Goal: Task Accomplishment & Management: Use online tool/utility

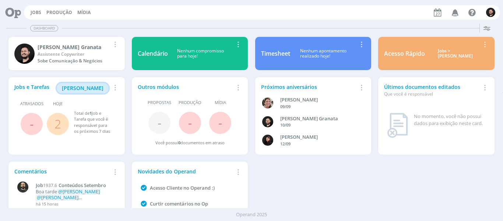
click at [92, 88] on span "[PERSON_NAME]" at bounding box center [83, 87] width 42 height 7
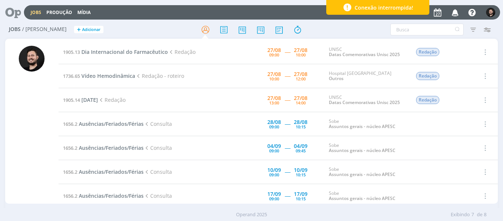
drag, startPoint x: 93, startPoint y: 139, endPoint x: 99, endPoint y: 110, distance: 29.7
click at [94, 123] on table "1905.13 Dia Internacional do Farmacêutico Redação [DATE] 09:00 ----- [DATE] 10:…" at bounding box center [279, 136] width 440 height 192
click at [29, 157] on div at bounding box center [32, 125] width 26 height 158
click at [32, 157] on div at bounding box center [32, 125] width 26 height 158
click at [35, 150] on div at bounding box center [32, 125] width 26 height 158
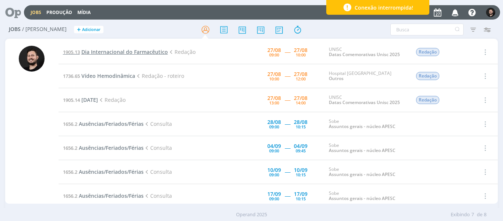
click at [141, 52] on span "Dia Internacional do Farmacêutico" at bounding box center [124, 51] width 87 height 7
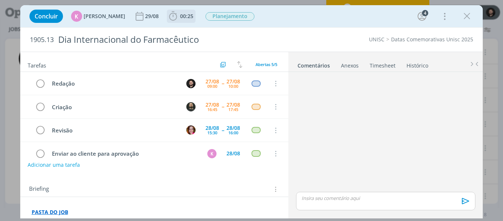
click at [172, 19] on icon "dialog" at bounding box center [173, 15] width 8 height 9
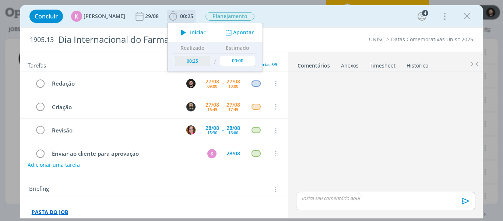
click at [179, 28] on icon "dialog" at bounding box center [183, 33] width 13 height 10
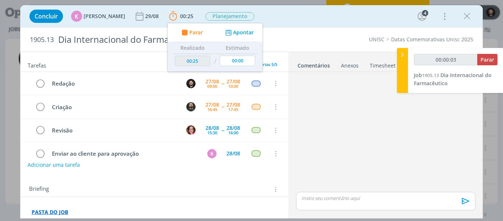
type input "00:00:04"
click at [397, 55] on div at bounding box center [402, 70] width 11 height 45
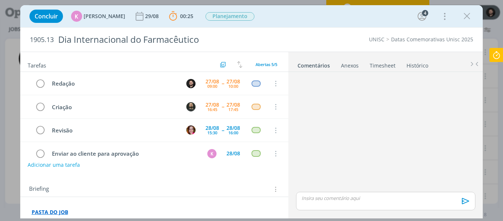
scroll to position [37, 0]
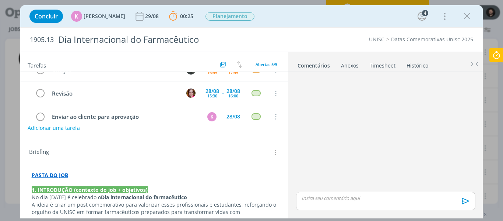
click at [45, 176] on strong "PASTA DO JOB" at bounding box center [50, 174] width 36 height 7
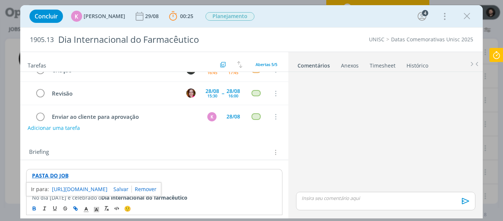
click at [68, 189] on link "[URL][DOMAIN_NAME]" at bounding box center [80, 189] width 56 height 10
click at [470, 10] on div "dialog" at bounding box center [466, 16] width 13 height 13
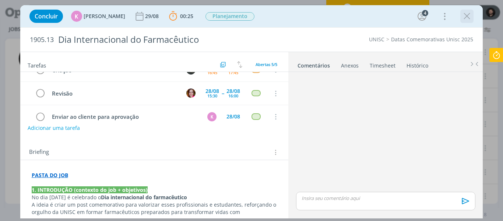
click at [468, 13] on icon "dialog" at bounding box center [466, 16] width 11 height 11
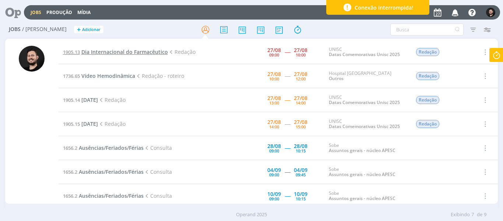
click at [112, 52] on span "Dia Internacional do Farmacêutico" at bounding box center [124, 51] width 87 height 7
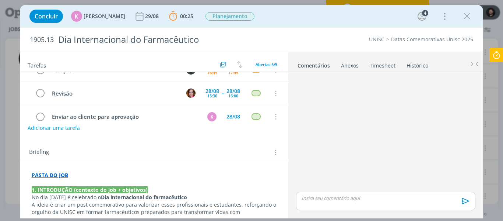
scroll to position [74, 0]
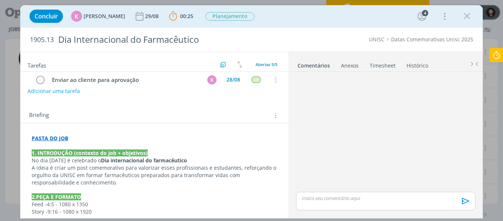
click at [303, 96] on div "dialog" at bounding box center [385, 132] width 185 height 115
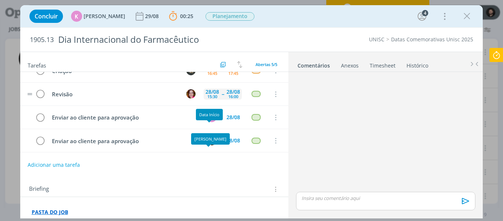
scroll to position [0, 0]
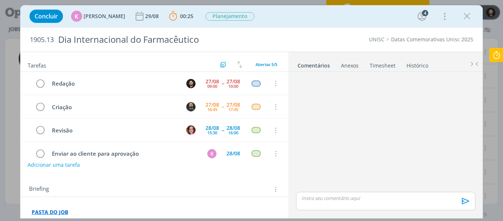
click at [329, 204] on div "dialog" at bounding box center [385, 201] width 179 height 18
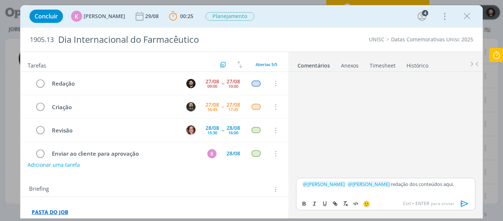
drag, startPoint x: 453, startPoint y: 186, endPoint x: 440, endPoint y: 186, distance: 13.3
click at [440, 186] on p "﻿ @ [PERSON_NAME] ﻿ ﻿ @ [PERSON_NAME] ﻿ redação dos conteúdos aqui." at bounding box center [385, 183] width 167 height 7
click at [337, 200] on button "dialog" at bounding box center [335, 203] width 10 height 9
paste input "[URL][DOMAIN_NAME]"
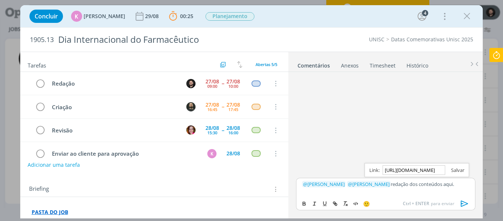
type input "[URL][DOMAIN_NAME]"
click at [451, 170] on link "dialog" at bounding box center [454, 169] width 19 height 7
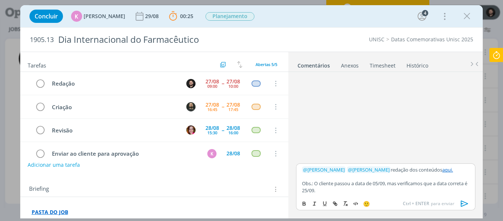
click at [321, 189] on p "Obs.: O cliente passou a data de 05/09, mas verificamos que a data correta é 25…" at bounding box center [385, 187] width 167 height 14
drag, startPoint x: 316, startPoint y: 184, endPoint x: 301, endPoint y: 185, distance: 14.8
click at [301, 185] on div "﻿ @ [PERSON_NAME] ﻿ ﻿ @ [PERSON_NAME] ﻿ redação dos conteúdos aqui. Obs.: O cli…" at bounding box center [385, 179] width 179 height 33
click at [305, 201] on icon "dialog" at bounding box center [304, 203] width 6 height 6
click at [327, 187] on p "Obs.: O cliente passou a data de 05/09, mas verificamos que a data correta é 25…" at bounding box center [385, 187] width 167 height 14
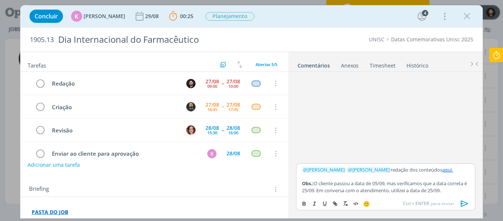
click at [347, 188] on p "Obs.: O cliente passou a data de 05/09, mas verificamos que a data correta é 25…" at bounding box center [385, 187] width 167 height 14
click at [397, 189] on p "Obs.: O cliente passou a data de 05/09, mas verificamos que a data correta é 25…" at bounding box center [385, 187] width 167 height 14
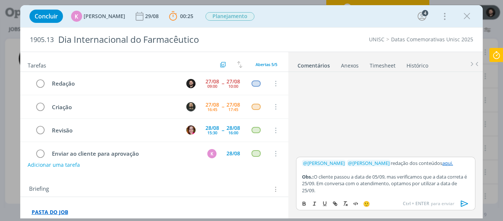
click at [465, 204] on icon "dialog" at bounding box center [464, 203] width 11 height 11
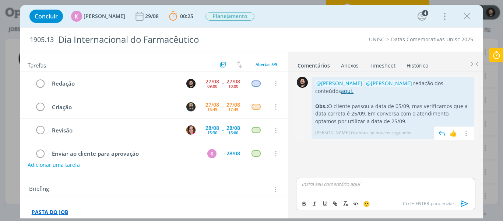
click at [341, 91] on link "aqui." at bounding box center [347, 90] width 13 height 7
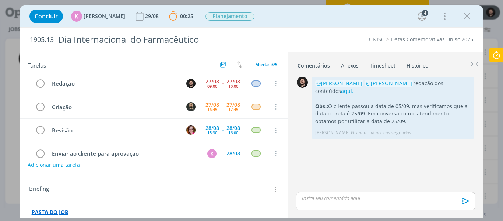
click at [498, 55] on icon at bounding box center [496, 55] width 13 height 14
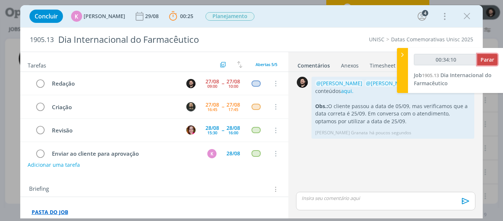
click at [489, 59] on span "Parar" at bounding box center [488, 59] width 14 height 7
type input "00:35:00"
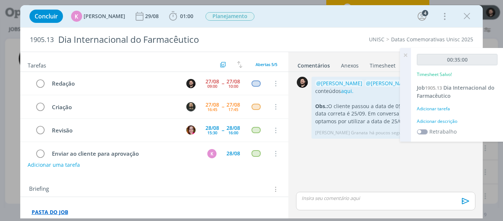
click at [451, 118] on div "Adicionar descrição" at bounding box center [457, 121] width 81 height 7
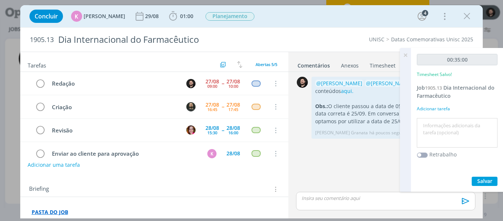
click at [451, 127] on textarea at bounding box center [457, 133] width 77 height 26
type textarea "Redação"
click at [490, 178] on span "Salvar" at bounding box center [484, 180] width 15 height 7
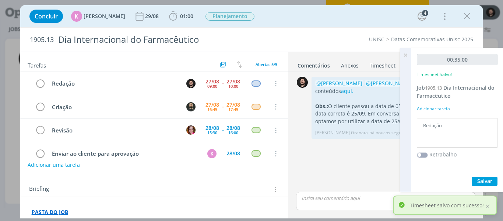
click at [406, 50] on icon at bounding box center [405, 55] width 13 height 14
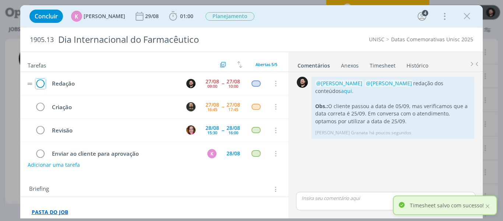
click at [42, 87] on icon "dialog" at bounding box center [40, 83] width 10 height 11
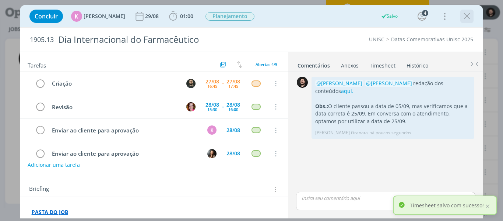
click at [467, 15] on icon "dialog" at bounding box center [466, 16] width 11 height 11
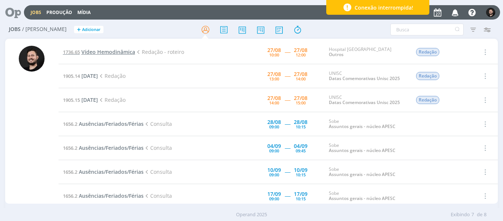
click at [101, 50] on span "Vídeo Hemodinâmica" at bounding box center [108, 51] width 54 height 7
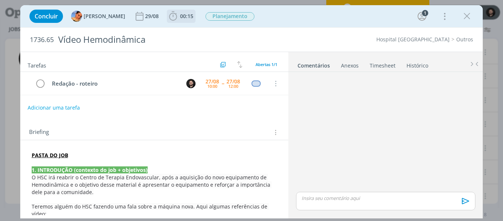
click at [168, 15] on icon "dialog" at bounding box center [173, 16] width 11 height 11
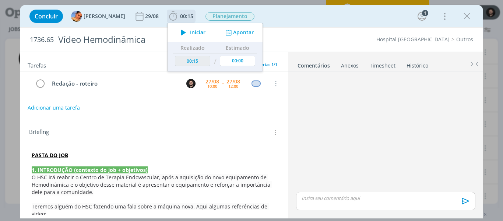
click at [177, 32] on icon "dialog" at bounding box center [183, 33] width 13 height 10
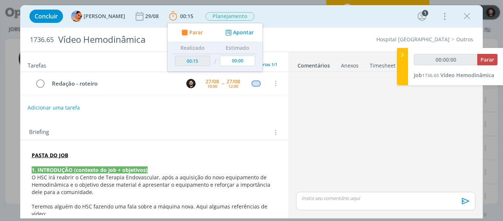
type input "00:00:01"
click at [402, 54] on icon at bounding box center [402, 55] width 7 height 8
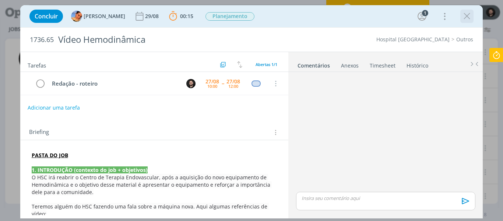
click at [472, 14] on icon "dialog" at bounding box center [466, 16] width 11 height 11
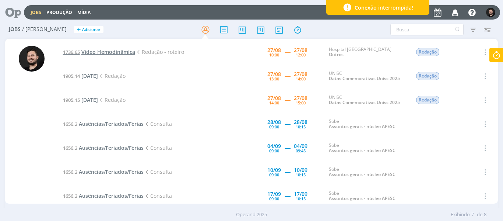
click at [108, 52] on span "Vídeo Hemodinâmica" at bounding box center [108, 51] width 54 height 7
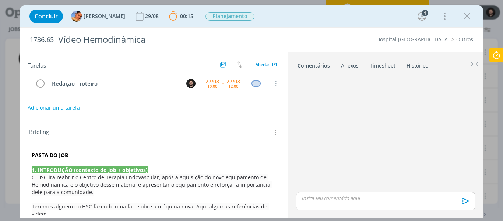
click at [49, 156] on strong "PASTA DO JOB" at bounding box center [50, 154] width 36 height 7
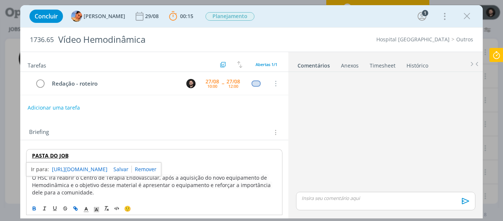
click at [62, 170] on link "[URL][DOMAIN_NAME]" at bounding box center [80, 169] width 56 height 10
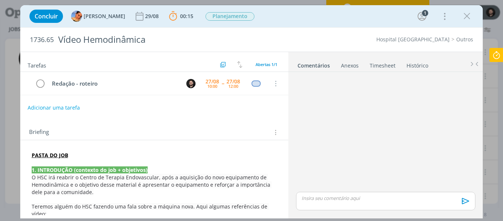
click at [315, 109] on div "dialog" at bounding box center [385, 132] width 185 height 115
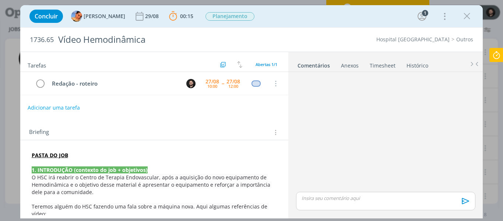
click at [320, 103] on div "dialog" at bounding box center [385, 132] width 185 height 115
click at [324, 101] on div "dialog" at bounding box center [385, 132] width 185 height 115
click at [325, 100] on div "dialog" at bounding box center [385, 132] width 185 height 115
click at [500, 53] on icon at bounding box center [496, 55] width 13 height 14
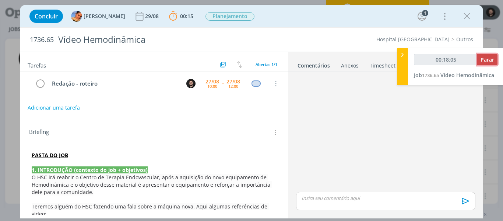
click at [491, 58] on span "Parar" at bounding box center [488, 59] width 14 height 7
type input "00:19:00"
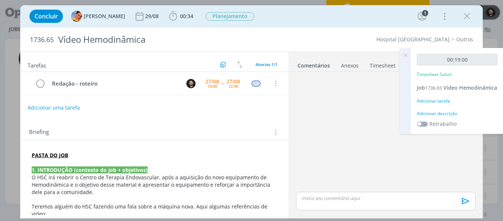
click at [439, 117] on div "Adicionar descrição" at bounding box center [457, 113] width 81 height 7
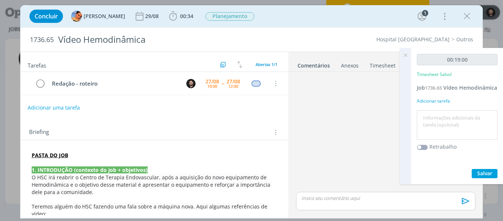
click at [442, 124] on textarea at bounding box center [457, 125] width 77 height 26
type textarea "Redação"
click at [481, 176] on span "Salvar" at bounding box center [484, 172] width 15 height 7
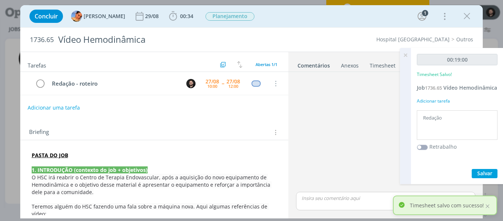
click at [406, 55] on icon at bounding box center [405, 55] width 13 height 14
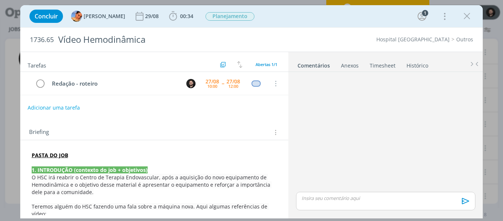
click at [136, 124] on div "Briefing Briefings Predefinidos Versões do Briefing Ver Briefing do Projeto" at bounding box center [154, 130] width 268 height 20
click at [142, 122] on div "Briefing Briefings Predefinidos Versões do Briefing Ver Briefing do Projeto" at bounding box center [154, 130] width 268 height 20
click at [140, 122] on div "Briefing Briefings Predefinidos Versões do Briefing Ver Briefing do Projeto" at bounding box center [154, 130] width 268 height 20
click at [138, 124] on div "Briefing Briefings Predefinidos Versões do Briefing Ver Briefing do Projeto" at bounding box center [154, 130] width 268 height 20
click at [140, 122] on div "Briefing Briefings Predefinidos Versões do Briefing Ver Briefing do Projeto" at bounding box center [154, 130] width 268 height 20
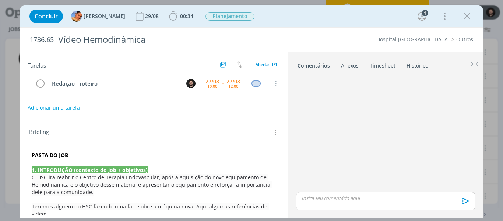
click at [164, 116] on div "Tarefas Usar Job de template Ordenar por: Prazo crescente Prazo decrescente Ord…" at bounding box center [154, 133] width 268 height 163
click at [165, 116] on div "Tarefas Usar Job de template Ordenar por: Prazo crescente Prazo decrescente Ord…" at bounding box center [154, 133] width 268 height 163
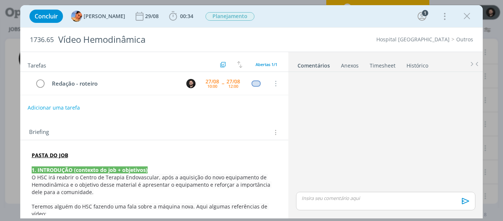
click at [172, 112] on div "Adicionar uma tarefa" at bounding box center [154, 107] width 268 height 13
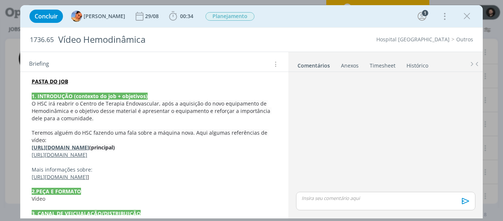
scroll to position [110, 0]
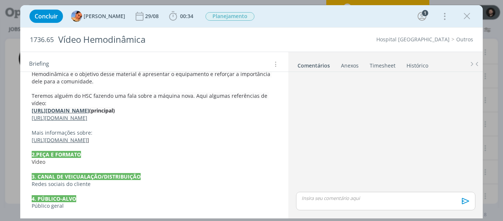
click at [87, 143] on link "[URL][DOMAIN_NAME]" at bounding box center [60, 139] width 56 height 7
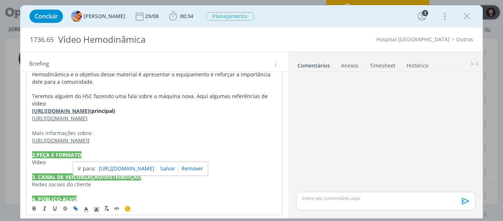
click at [139, 168] on link "[URL][DOMAIN_NAME]" at bounding box center [127, 169] width 56 height 10
click at [214, 129] on p "dialog" at bounding box center [154, 125] width 245 height 7
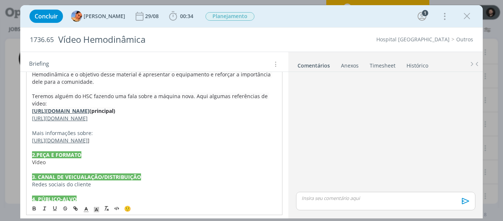
click at [329, 117] on div "dialog" at bounding box center [385, 132] width 185 height 115
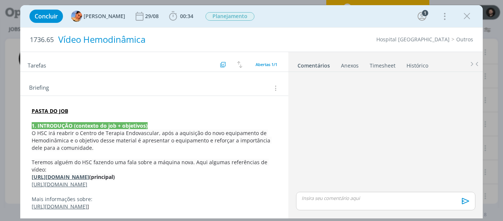
scroll to position [0, 0]
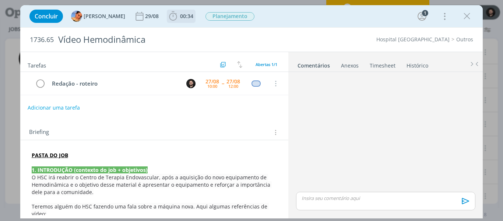
click at [169, 17] on icon "dialog" at bounding box center [173, 16] width 11 height 11
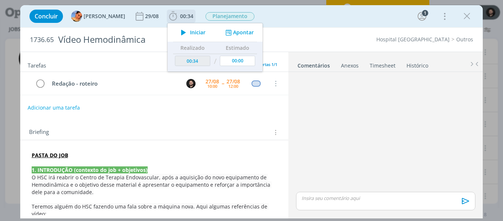
click at [177, 32] on icon "dialog" at bounding box center [183, 33] width 13 height 10
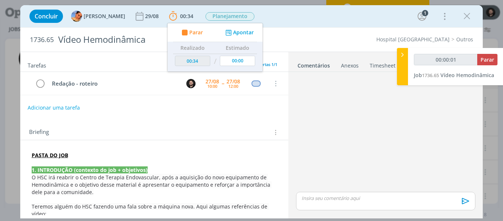
type input "00:00:02"
click at [403, 53] on icon at bounding box center [402, 55] width 7 height 8
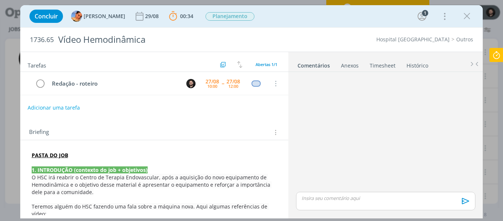
click at [497, 57] on icon at bounding box center [496, 55] width 13 height 14
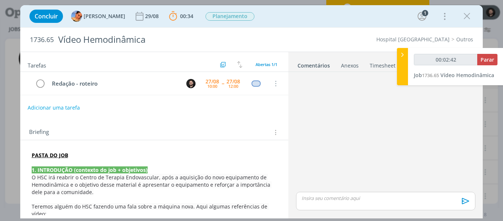
type input "00:02:43"
click at [493, 59] on span "Parar" at bounding box center [488, 59] width 14 height 7
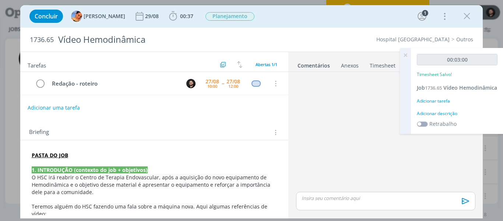
click at [406, 53] on icon at bounding box center [405, 55] width 13 height 14
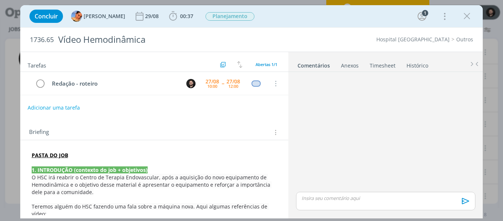
click at [384, 63] on link "Timesheet" at bounding box center [382, 64] width 27 height 11
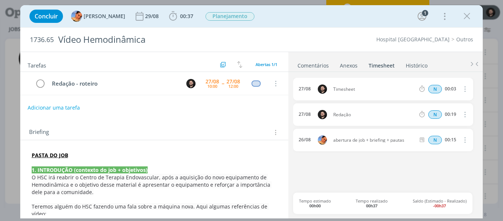
click at [465, 89] on icon "dialog" at bounding box center [465, 88] width 8 height 9
click at [434, 103] on link "Excluir" at bounding box center [444, 102] width 58 height 12
click at [462, 85] on button "Sim" at bounding box center [458, 89] width 14 height 8
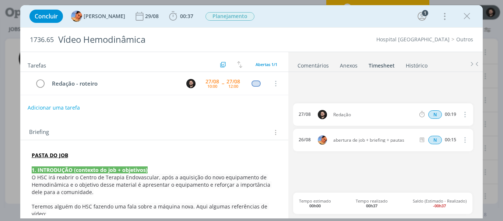
type input "00:34"
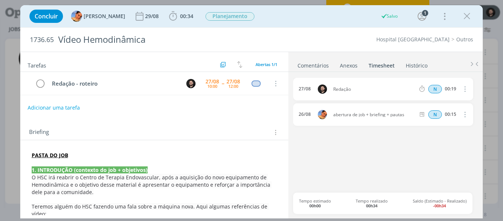
click at [308, 67] on link "Comentários" at bounding box center [313, 64] width 32 height 11
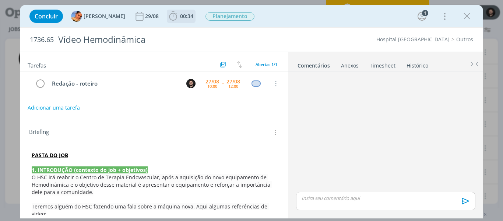
click at [168, 16] on icon "dialog" at bounding box center [173, 16] width 11 height 11
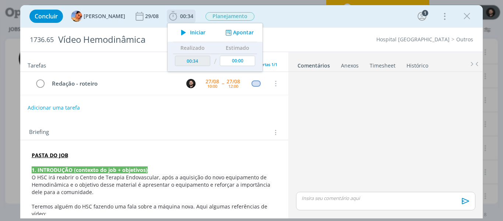
click at [178, 31] on icon "dialog" at bounding box center [183, 33] width 13 height 10
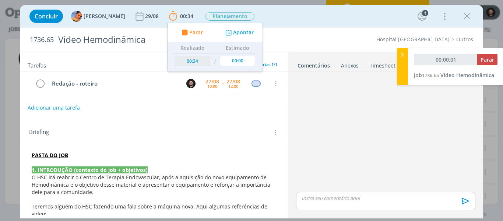
type input "00:00:02"
click at [401, 55] on icon at bounding box center [402, 55] width 7 height 8
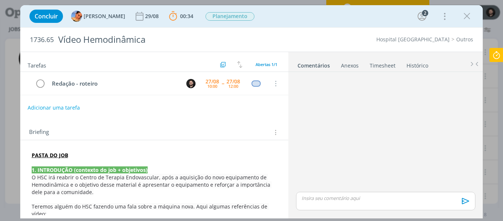
click at [305, 108] on div "dialog" at bounding box center [385, 132] width 185 height 115
click at [472, 20] on button "dialog" at bounding box center [466, 16] width 11 height 11
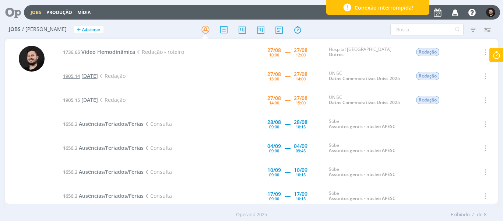
click at [98, 78] on span "[DATE]" at bounding box center [89, 75] width 17 height 7
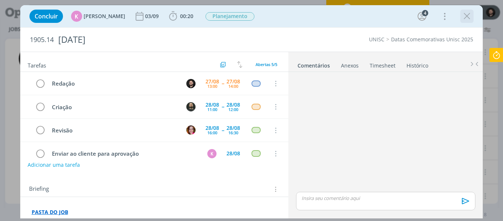
click at [466, 14] on icon "dialog" at bounding box center [466, 16] width 11 height 11
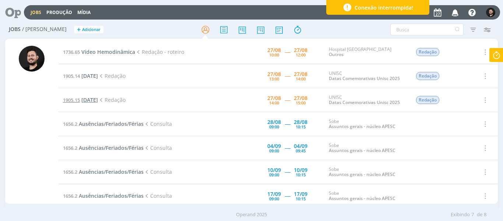
click at [98, 100] on span "[DATE]" at bounding box center [89, 99] width 17 height 7
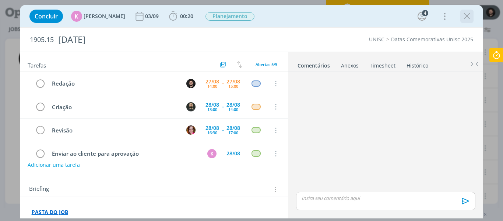
click at [470, 18] on icon "dialog" at bounding box center [466, 16] width 11 height 11
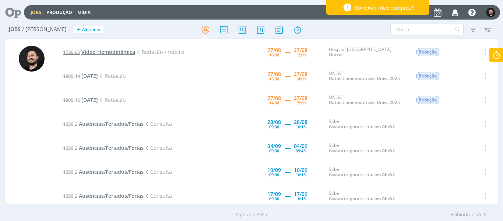
click at [112, 51] on span "Vídeo Hemodinâmica" at bounding box center [108, 51] width 54 height 7
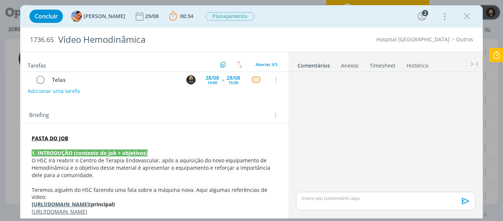
scroll to position [110, 0]
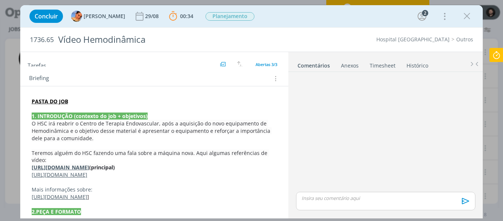
click at [89, 167] on strong "[URL][DOMAIN_NAME]" at bounding box center [60, 167] width 57 height 7
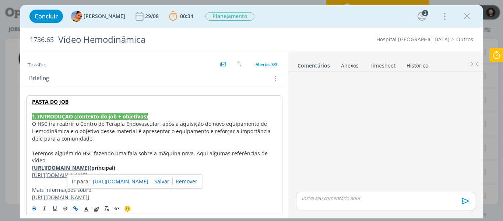
click at [124, 178] on link "[URL][DOMAIN_NAME]" at bounding box center [121, 181] width 56 height 10
click at [141, 133] on span "O HSC irá reabrir o Centro de Terapia Endovascular, após a aquisição do novo eq…" at bounding box center [152, 131] width 240 height 22
click at [88, 178] on link "[URL][DOMAIN_NAME]" at bounding box center [60, 174] width 56 height 7
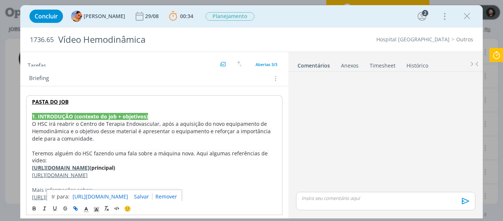
click at [106, 196] on link "[URL][DOMAIN_NAME]" at bounding box center [101, 197] width 56 height 10
click at [496, 53] on icon at bounding box center [496, 55] width 13 height 14
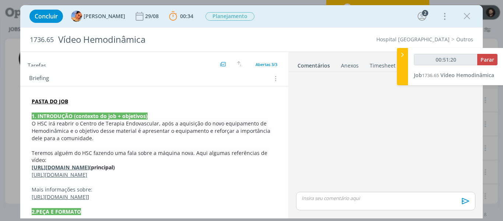
type input "00:51:21"
click at [488, 57] on span "Parar" at bounding box center [488, 59] width 14 height 7
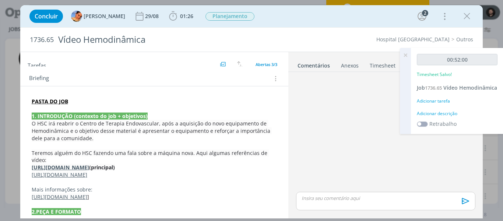
click at [446, 117] on div "Adicionar descrição" at bounding box center [457, 113] width 81 height 7
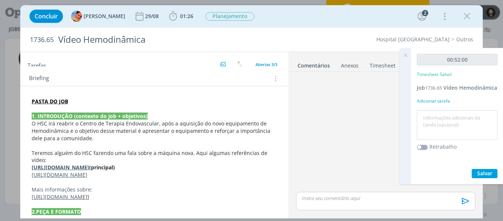
click at [449, 125] on textarea at bounding box center [457, 125] width 77 height 26
type textarea "Redação"
click at [487, 176] on span "Salvar" at bounding box center [484, 172] width 15 height 7
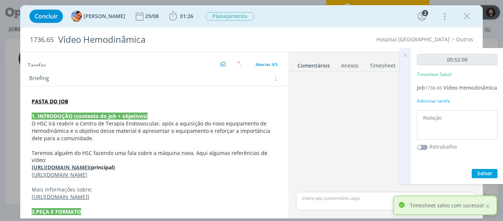
click at [405, 53] on icon at bounding box center [405, 55] width 13 height 14
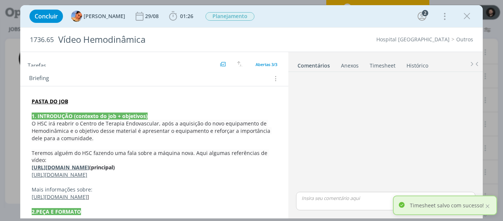
scroll to position [0, 0]
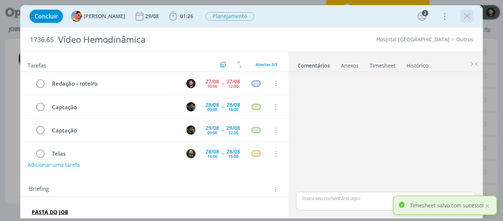
click at [466, 15] on icon "dialog" at bounding box center [466, 16] width 11 height 11
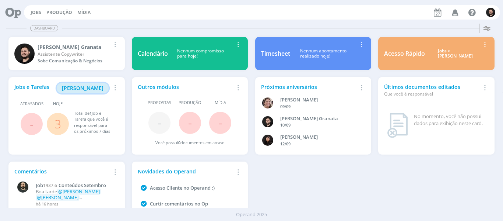
click at [92, 89] on span "[PERSON_NAME]" at bounding box center [83, 87] width 42 height 7
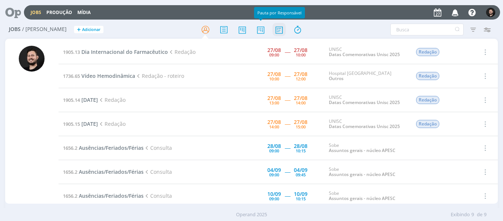
click at [280, 27] on icon at bounding box center [279, 29] width 13 height 14
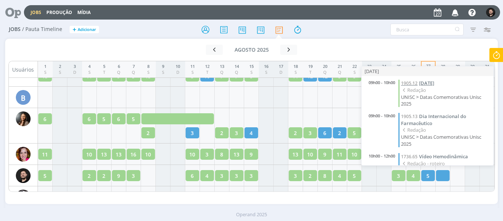
click at [424, 82] on span "[DATE]" at bounding box center [426, 83] width 15 height 7
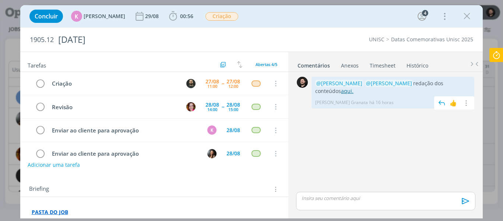
click at [341, 89] on link "aqui." at bounding box center [347, 90] width 13 height 7
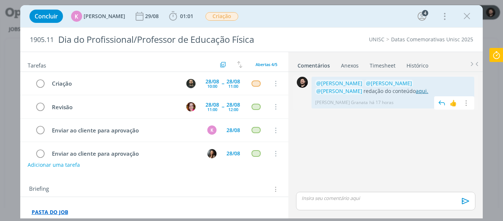
click at [416, 93] on link "aqui." at bounding box center [422, 90] width 13 height 7
